Goal: Check status

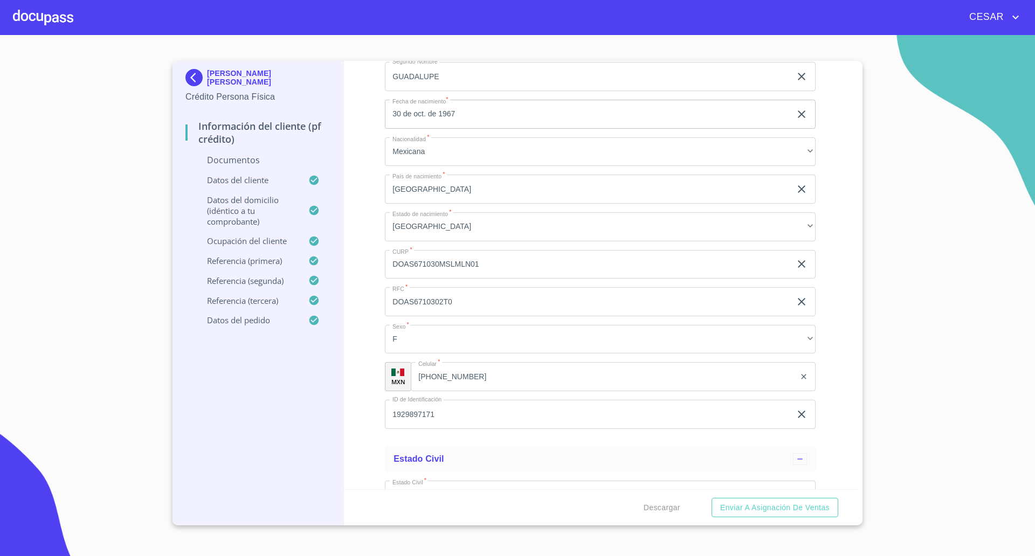
scroll to position [3888, 0]
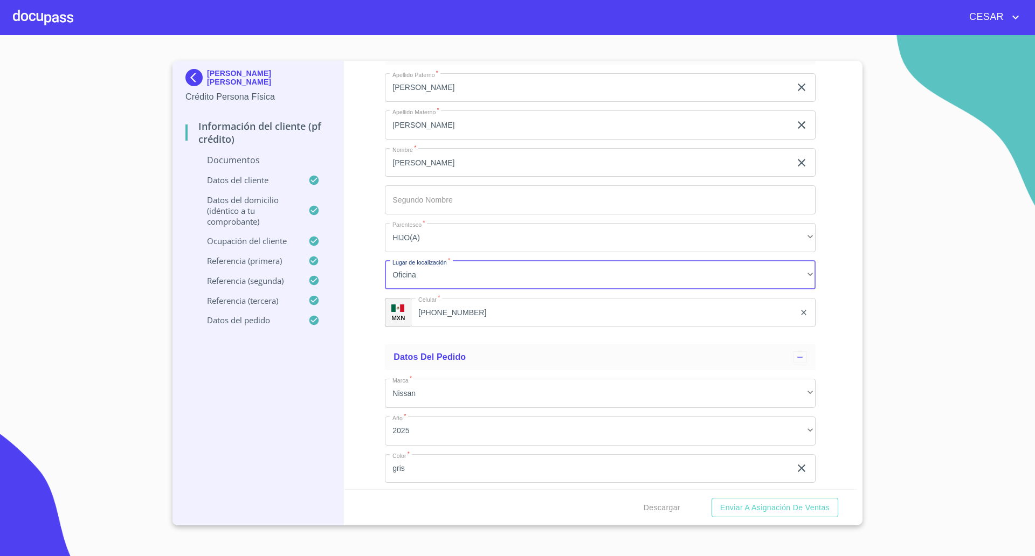
click at [21, 7] on div at bounding box center [43, 17] width 60 height 35
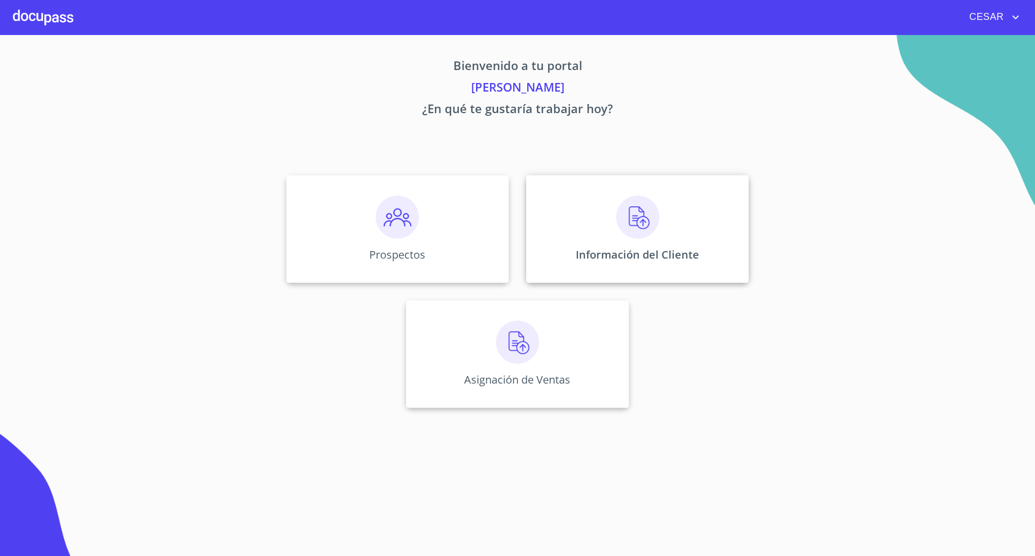
click at [591, 208] on div "Información del Cliente" at bounding box center [637, 229] width 223 height 108
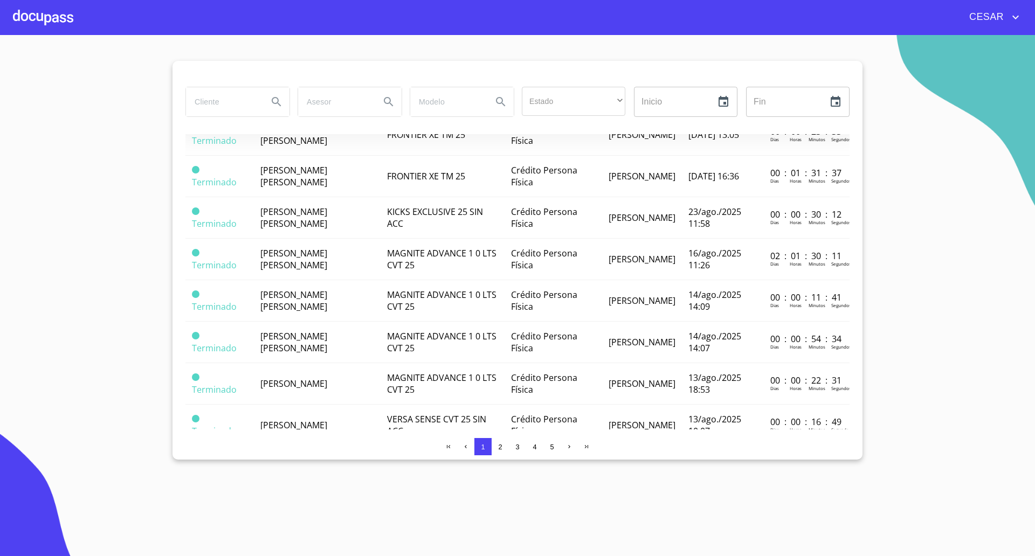
scroll to position [472, 0]
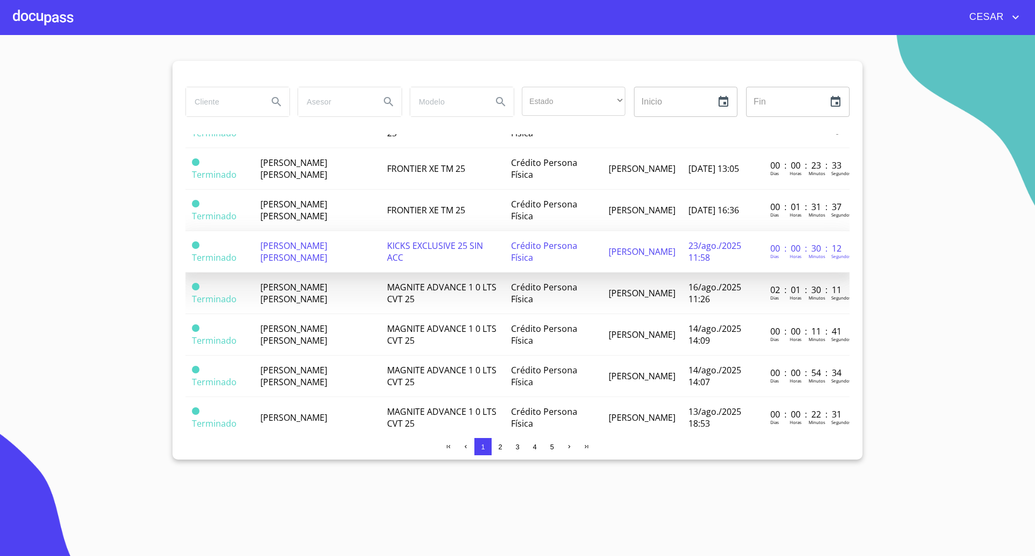
click at [307, 257] on span "[PERSON_NAME] [PERSON_NAME]" at bounding box center [293, 252] width 67 height 24
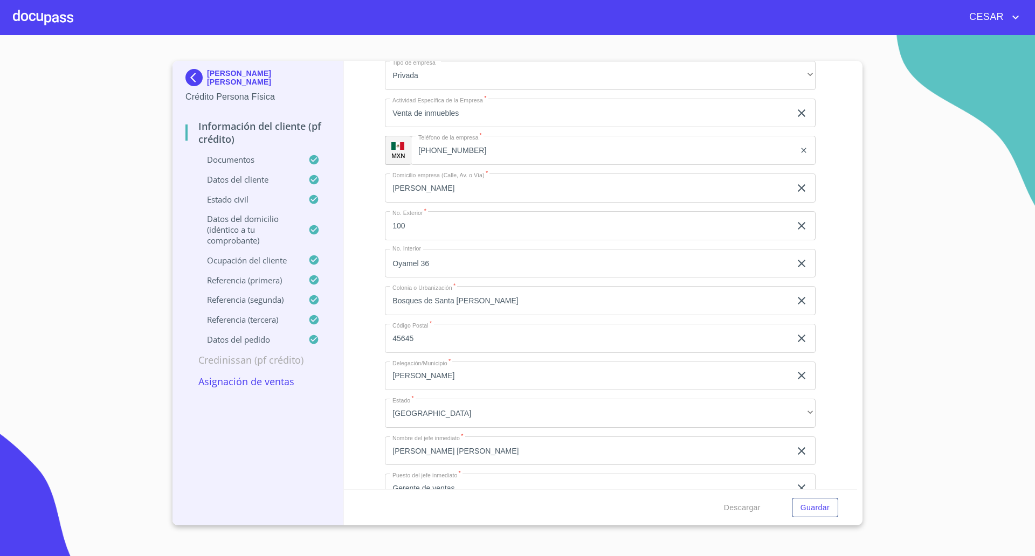
scroll to position [5257, 0]
